Goal: Information Seeking & Learning: Learn about a topic

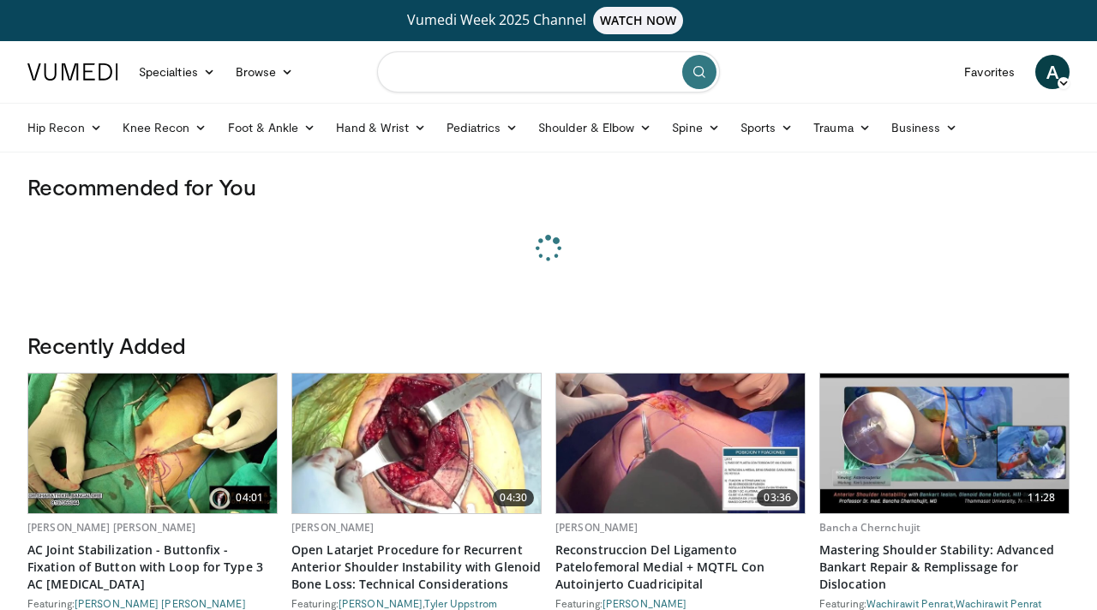
click at [552, 67] on input "Search topics, interventions" at bounding box center [548, 71] width 343 height 41
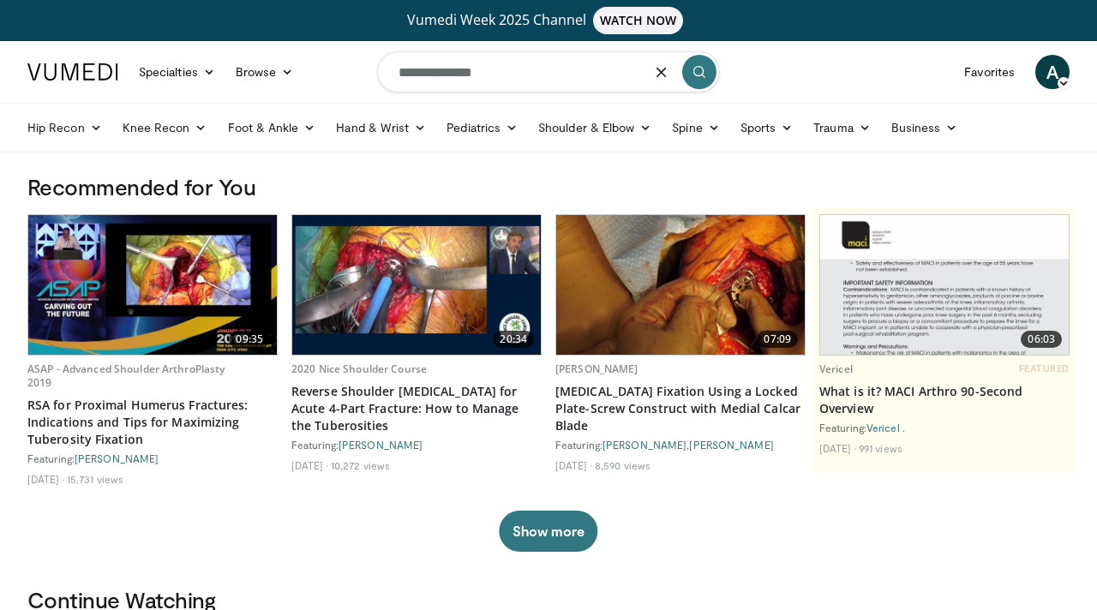
type input "**********"
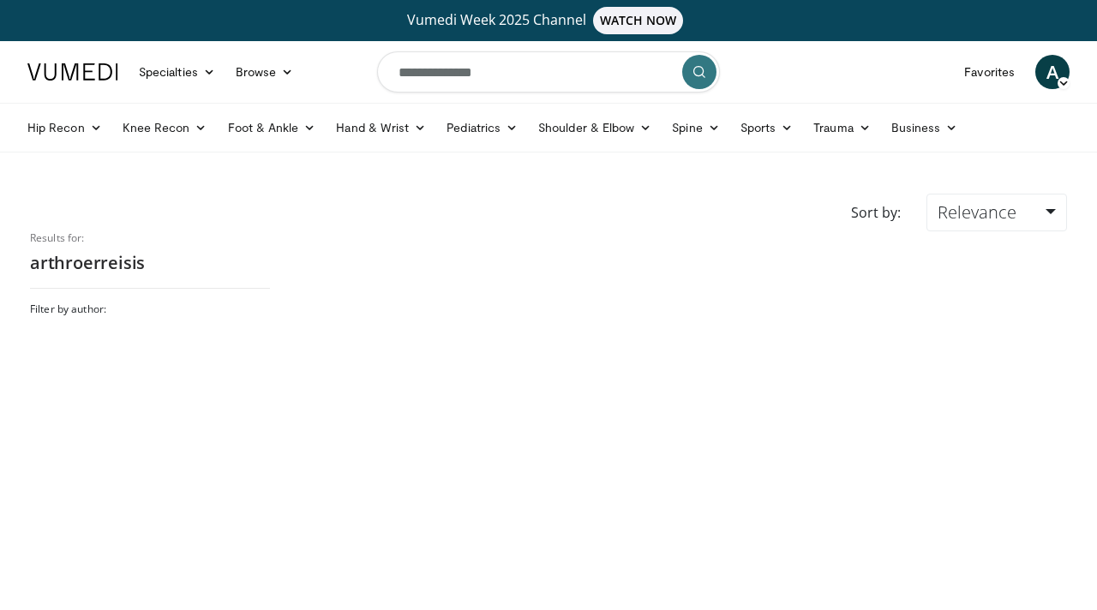
click at [503, 78] on input "**********" at bounding box center [548, 71] width 343 height 41
type input "**********"
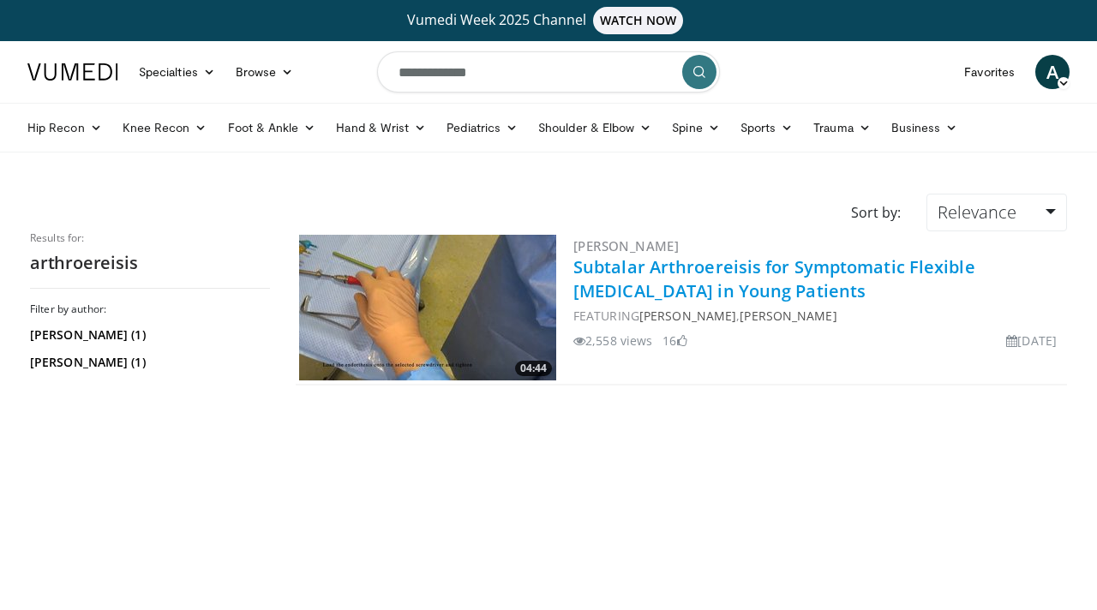
click at [643, 274] on link "Subtalar Arthroereisis for Symptomatic Flexible Flatfoot in Young Patients" at bounding box center [774, 278] width 402 height 47
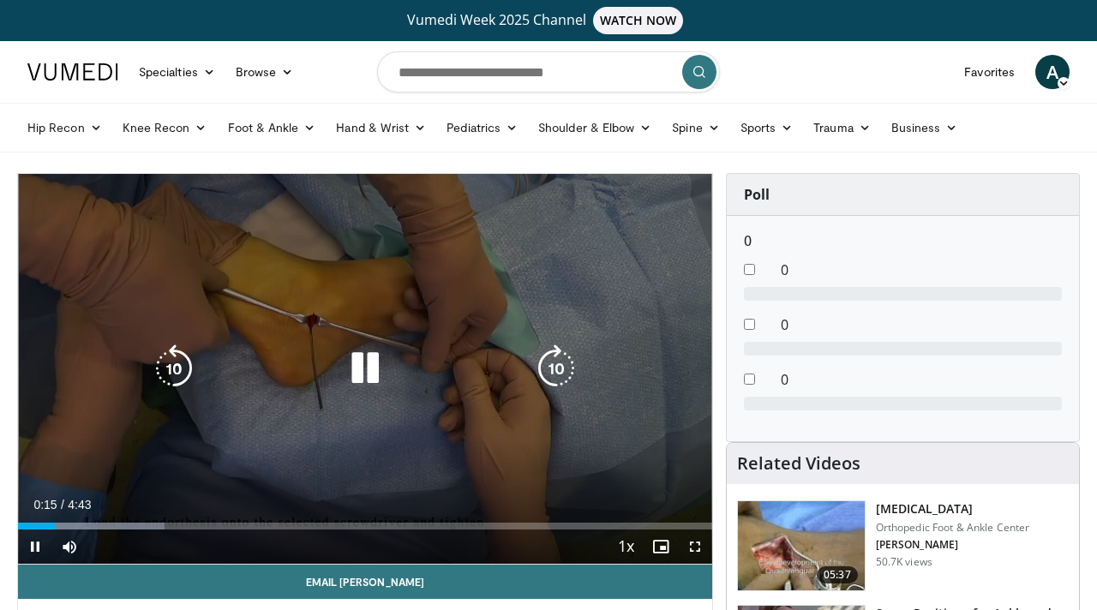
click at [438, 369] on div "Video Player" at bounding box center [365, 368] width 417 height 34
click at [367, 375] on icon "Video Player" at bounding box center [365, 369] width 48 height 48
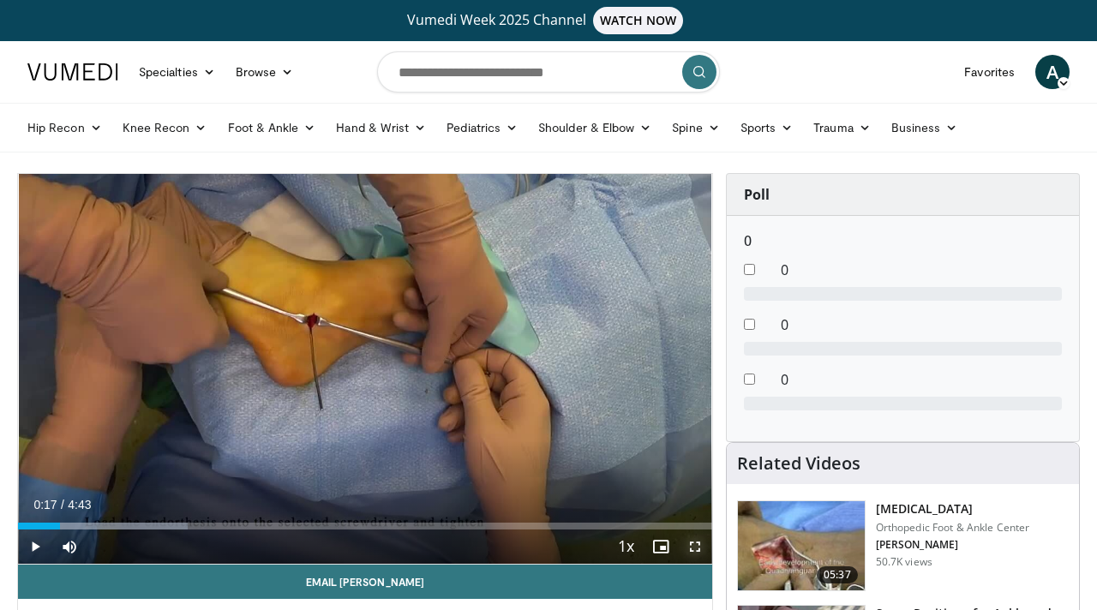
click at [700, 545] on span "Video Player" at bounding box center [695, 547] width 34 height 34
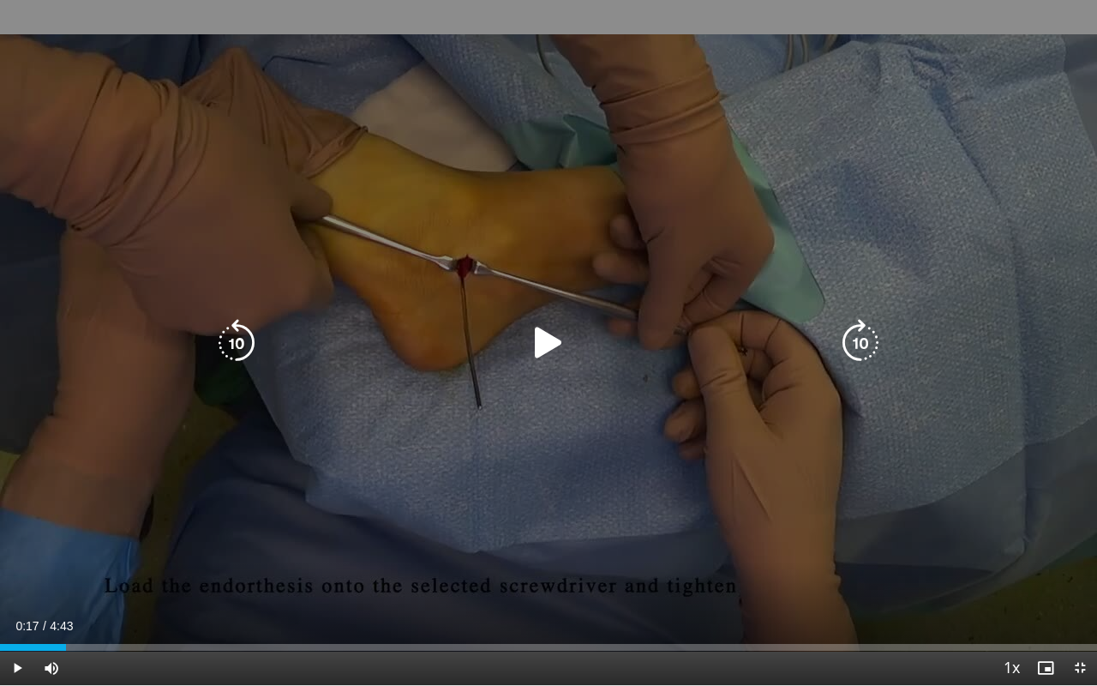
click at [546, 346] on icon "Video Player" at bounding box center [549, 343] width 48 height 48
click at [586, 338] on div "Video Player" at bounding box center [548, 343] width 658 height 34
click at [557, 349] on icon "Video Player" at bounding box center [549, 343] width 48 height 48
click at [543, 345] on icon "Video Player" at bounding box center [549, 343] width 48 height 48
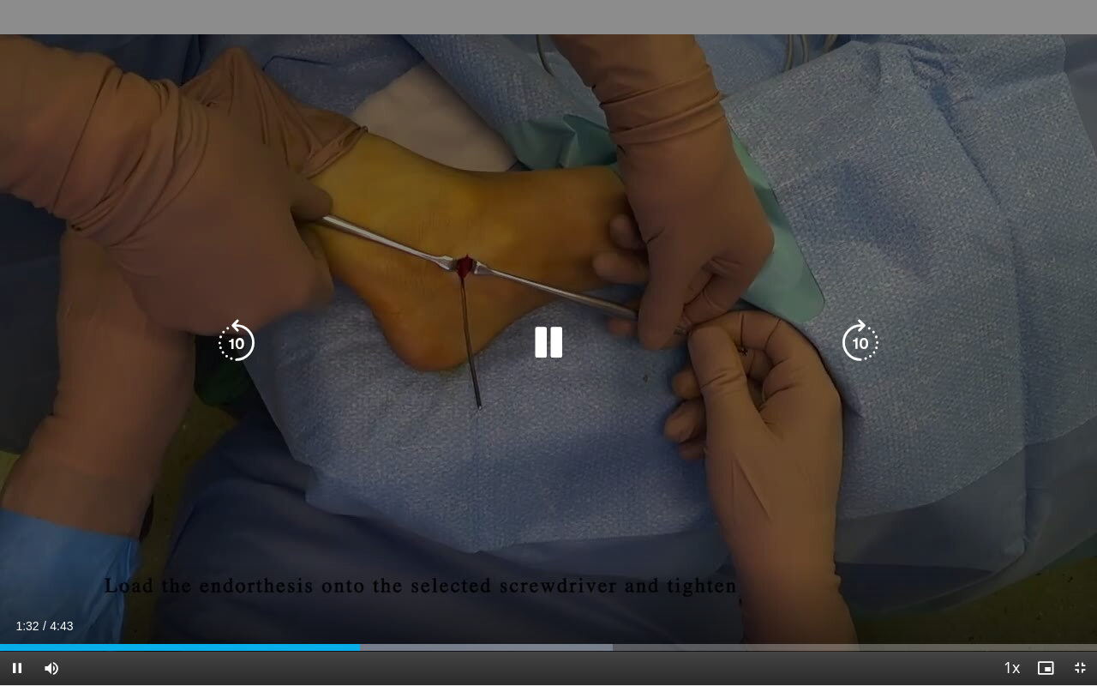
click at [581, 441] on div "10 seconds Tap to unmute" at bounding box center [548, 342] width 1097 height 685
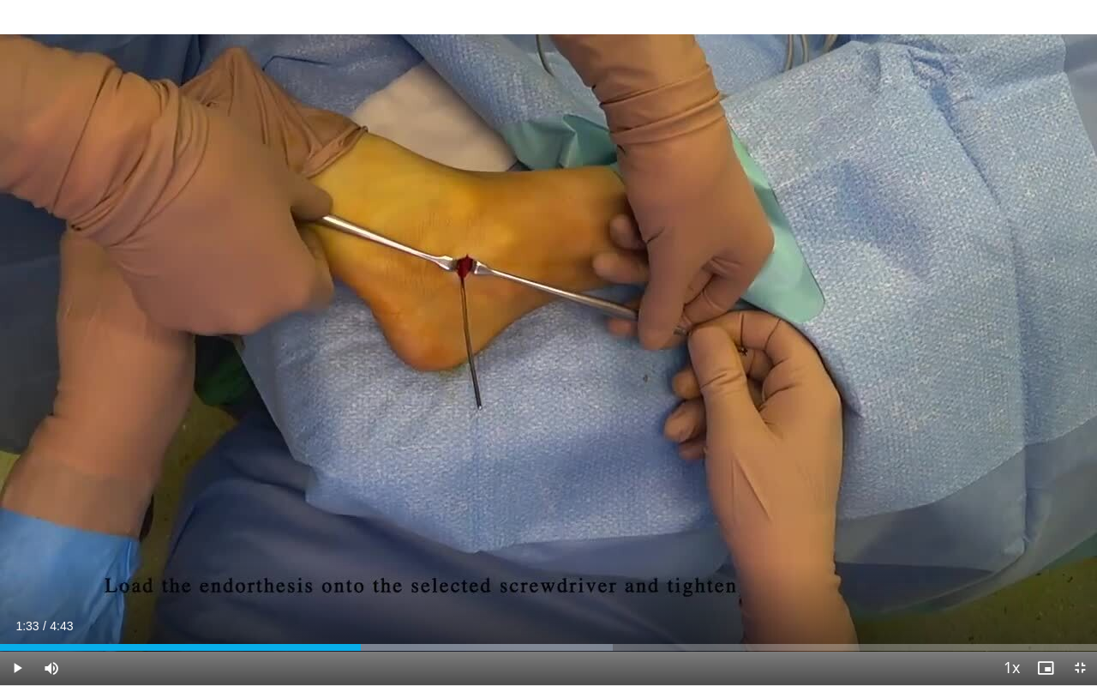
click at [581, 441] on div "10 seconds Tap to unmute" at bounding box center [548, 342] width 1097 height 685
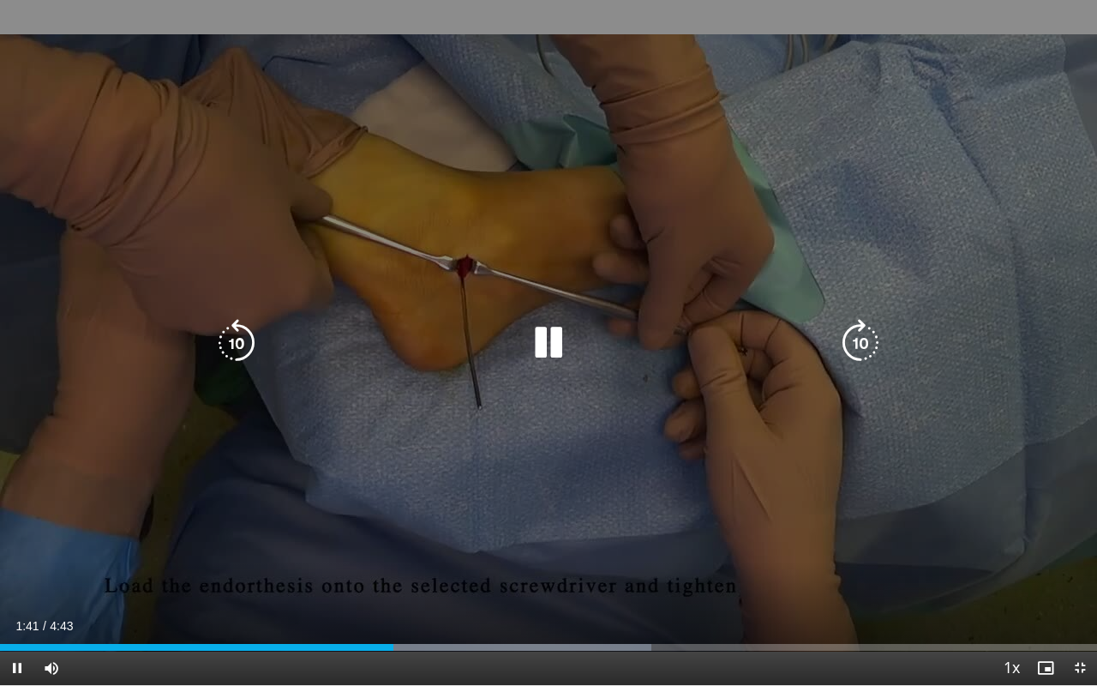
click at [603, 433] on div "10 seconds Tap to unmute" at bounding box center [548, 342] width 1097 height 685
click at [646, 598] on div "10 seconds Tap to unmute" at bounding box center [548, 342] width 1097 height 685
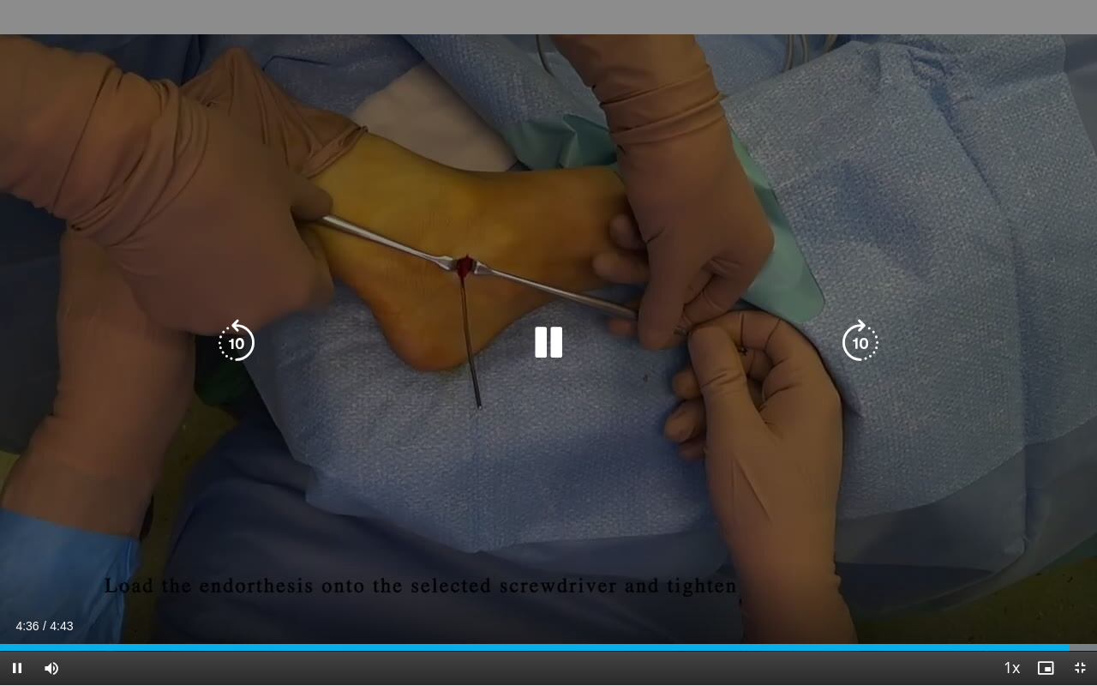
click at [777, 500] on div "10 seconds Tap to unmute" at bounding box center [548, 342] width 1097 height 685
click at [816, 488] on div "10 seconds Tap to unmute" at bounding box center [548, 342] width 1097 height 685
click at [1063, 247] on div "10 seconds Tap to unmute" at bounding box center [548, 342] width 1097 height 685
click at [1093, 238] on div "10 seconds Tap to unmute" at bounding box center [548, 342] width 1097 height 685
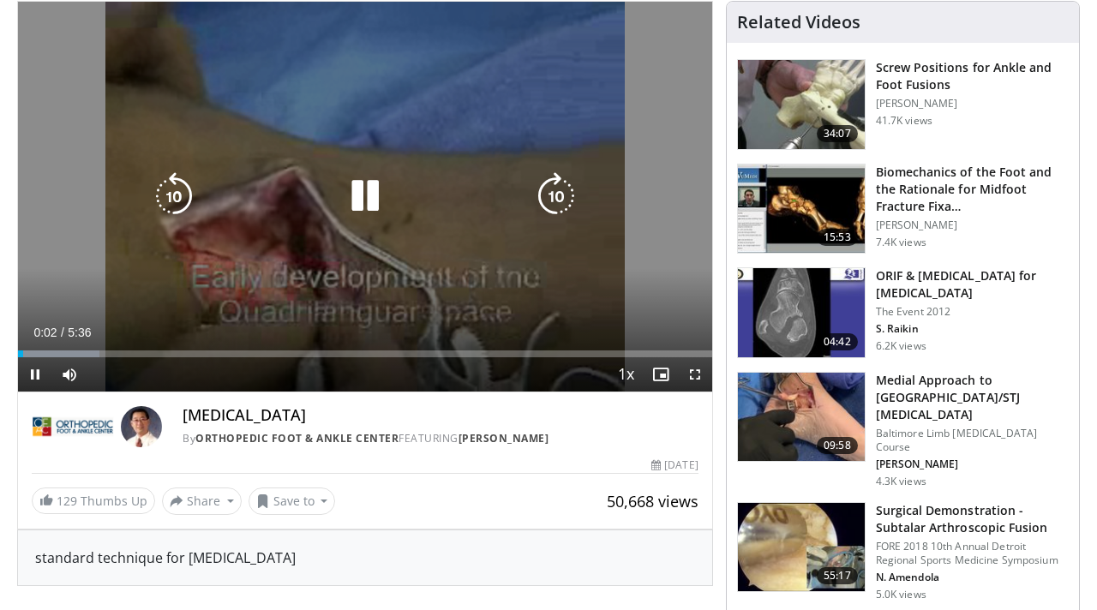
scroll to position [176, 0]
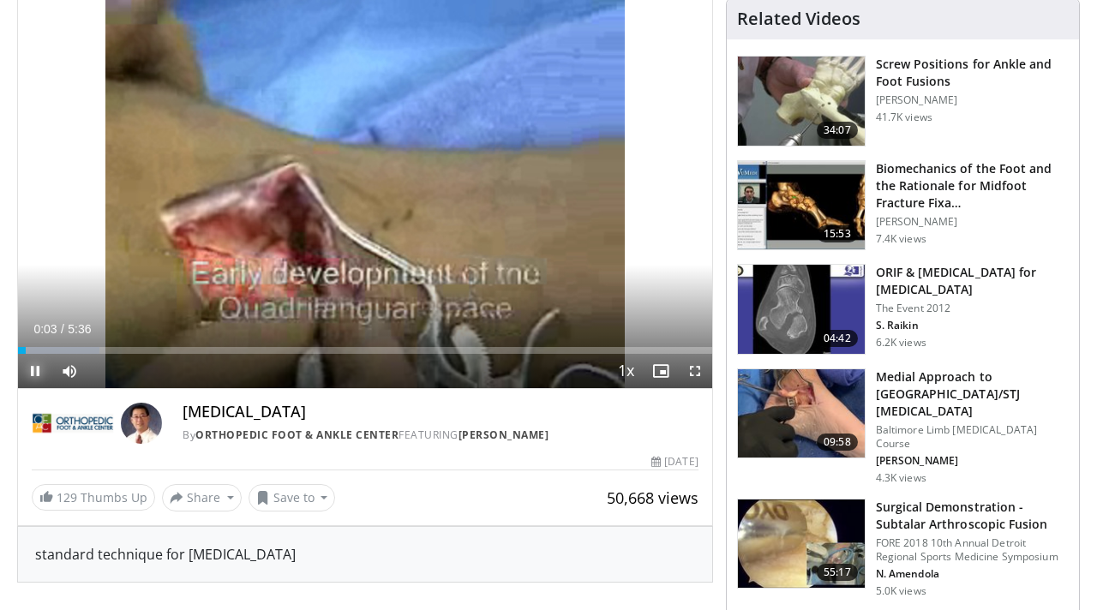
click at [29, 370] on span "Video Player" at bounding box center [35, 371] width 34 height 34
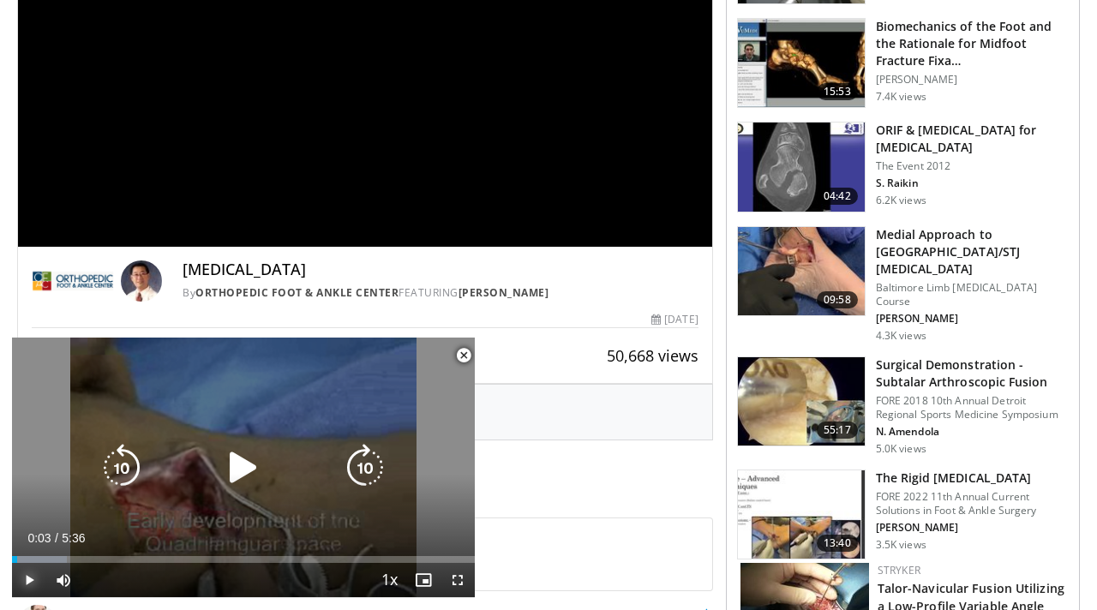
scroll to position [322, 0]
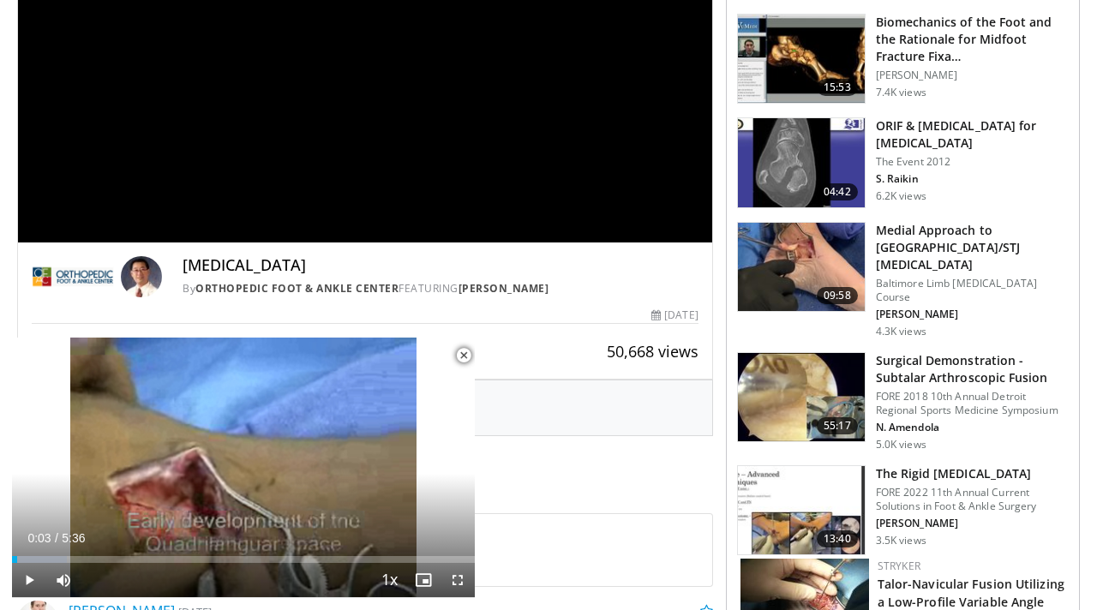
click at [926, 465] on h3 "The Rigid Flat Foot" at bounding box center [972, 473] width 193 height 17
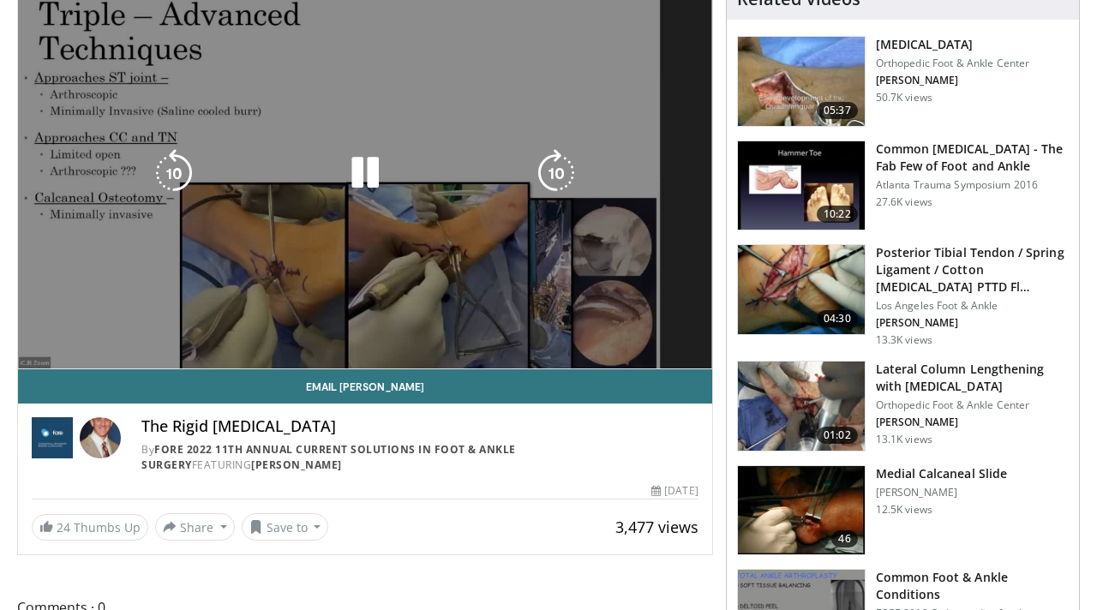
scroll to position [196, 0]
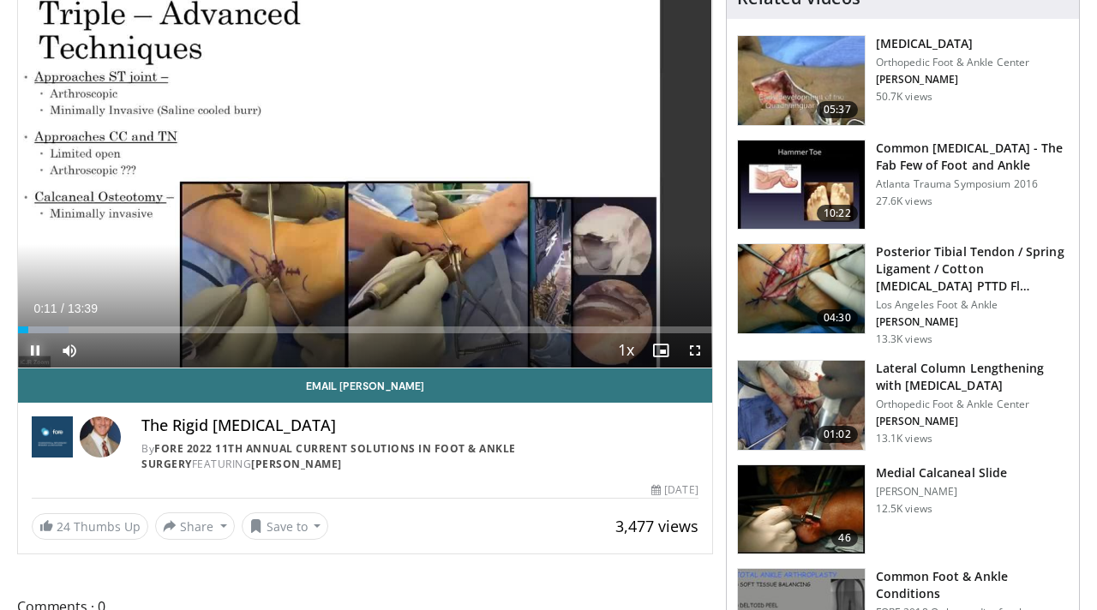
click at [34, 348] on span "Video Player" at bounding box center [35, 350] width 34 height 34
